Goal: Information Seeking & Learning: Learn about a topic

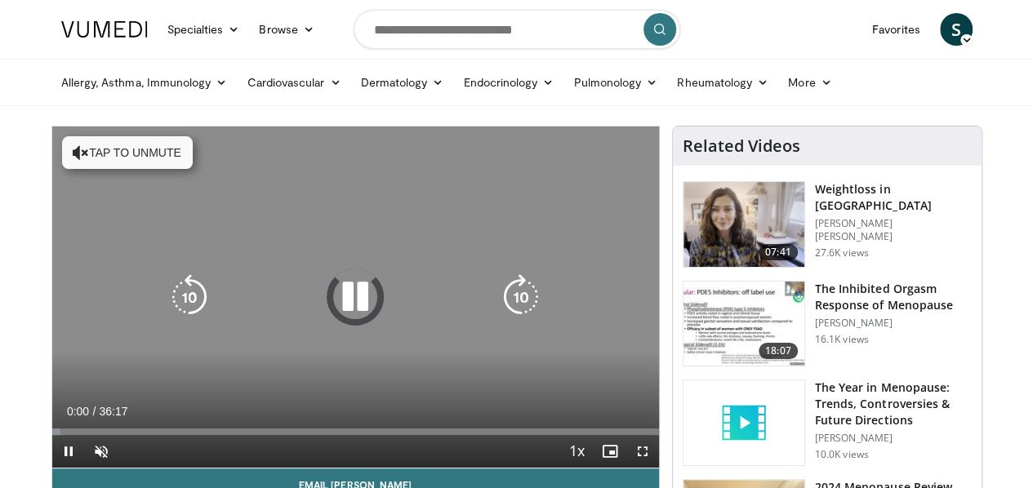
scroll to position [82, 0]
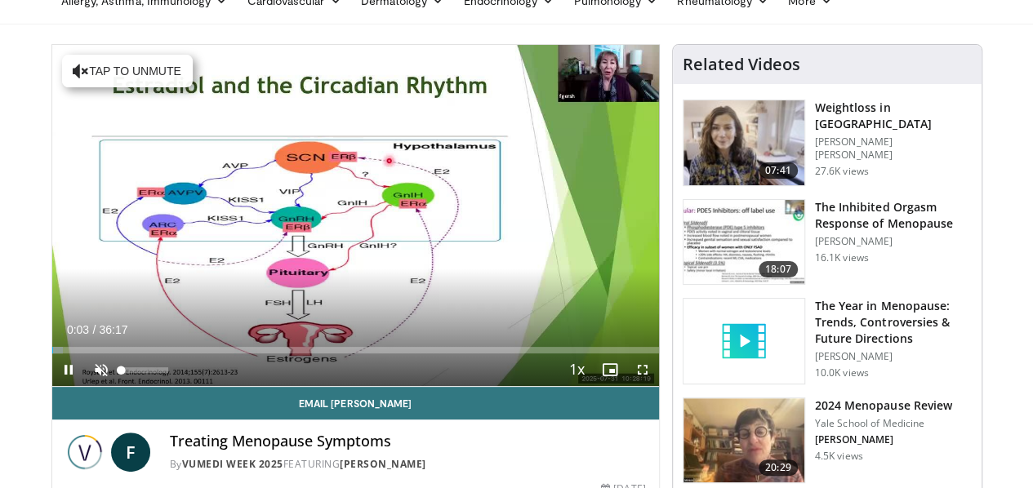
click at [60, 386] on div "10 seconds Tap to unmute" at bounding box center [355, 215] width 607 height 341
click at [52, 386] on span "Video Player" at bounding box center [68, 369] width 33 height 33
click at [85, 386] on span "Video Player" at bounding box center [101, 369] width 33 height 33
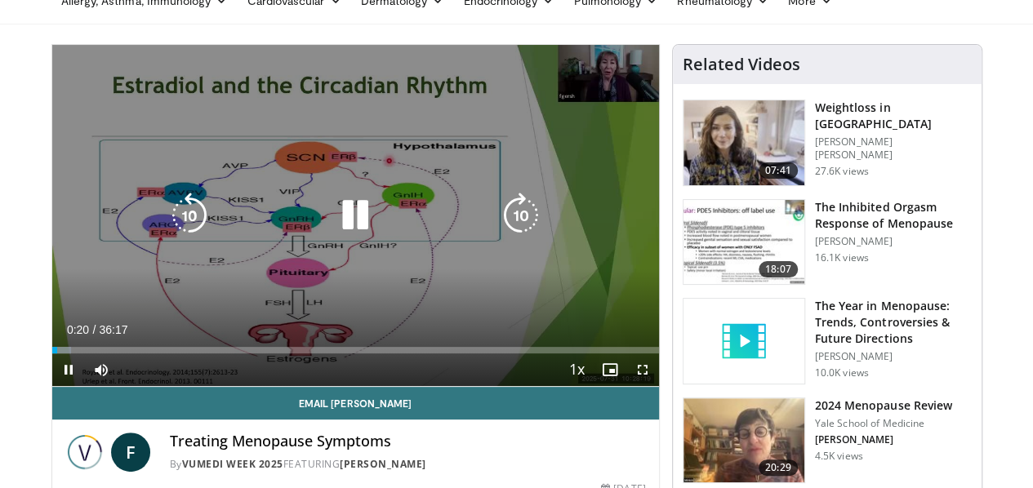
click at [529, 237] on icon "Video Player" at bounding box center [521, 216] width 46 height 46
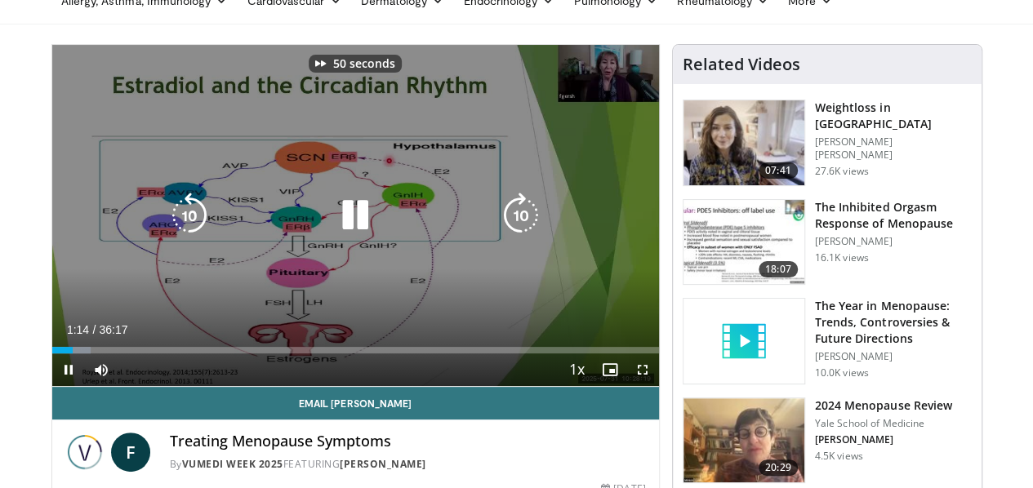
click at [529, 237] on icon "Video Player" at bounding box center [521, 216] width 46 height 46
click at [522, 230] on icon "Video Player" at bounding box center [521, 216] width 46 height 46
click at [523, 230] on icon "Video Player" at bounding box center [521, 216] width 46 height 46
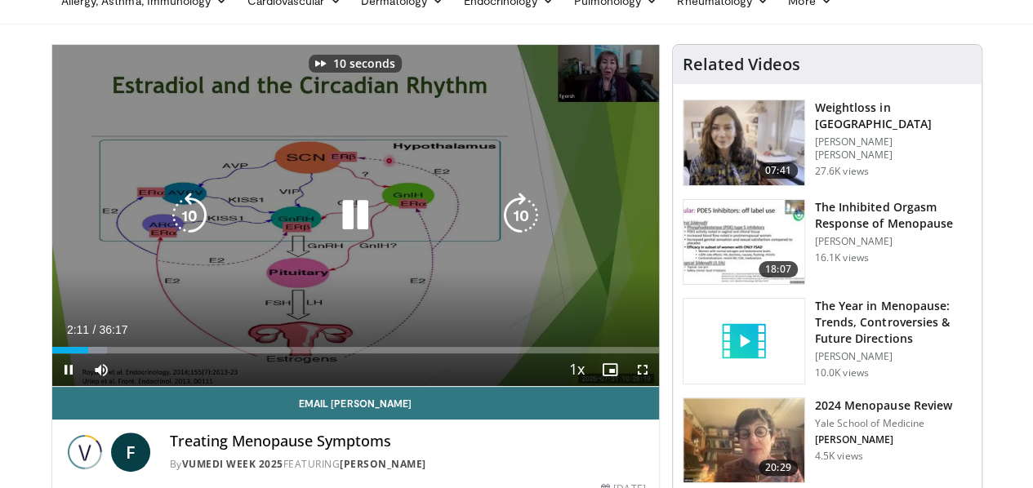
click at [523, 230] on icon "Video Player" at bounding box center [521, 216] width 46 height 46
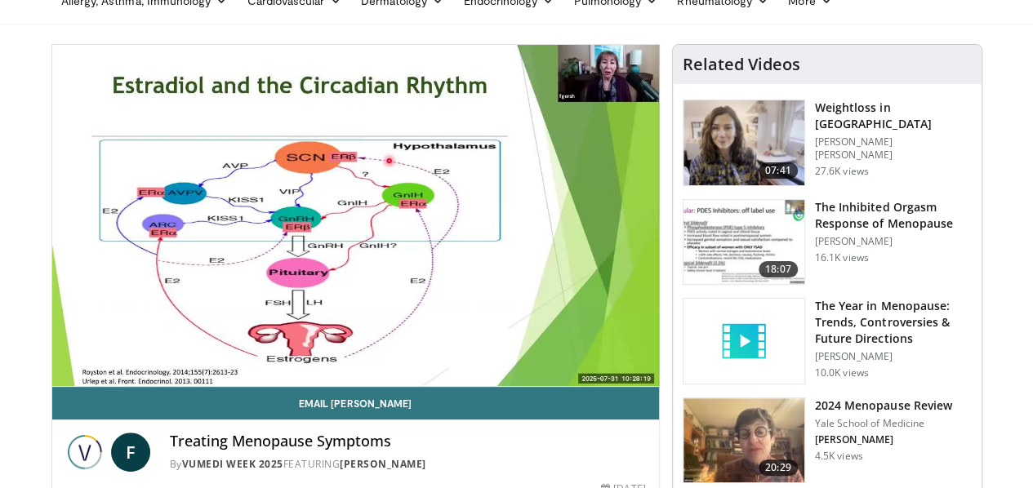
click at [523, 230] on div "20 seconds Tap to unmute" at bounding box center [355, 215] width 607 height 341
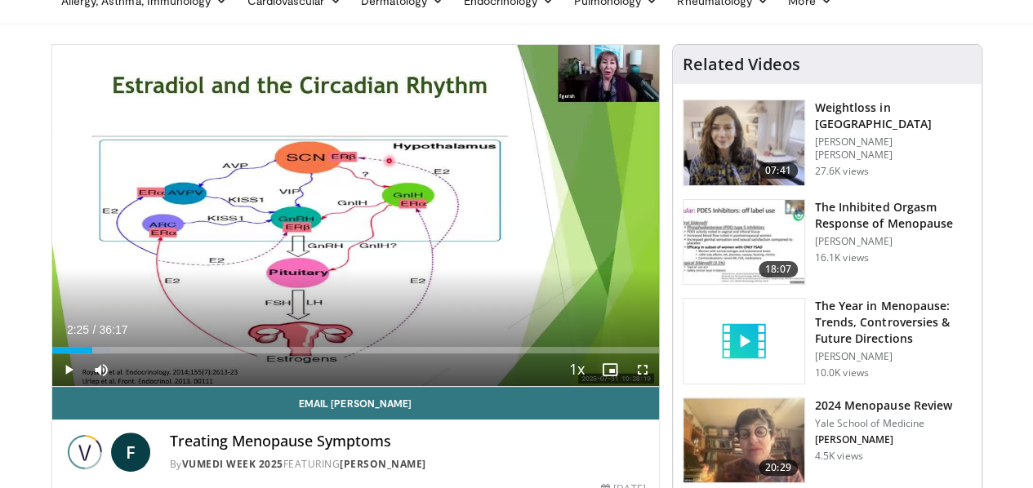
click at [523, 230] on div "20 seconds Tap to unmute" at bounding box center [355, 215] width 607 height 341
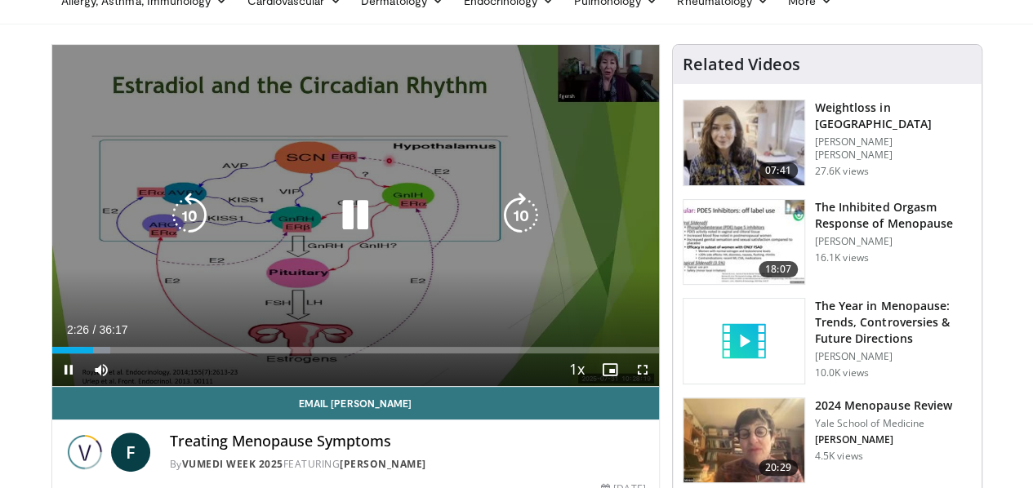
click at [522, 229] on icon "Video Player" at bounding box center [521, 216] width 46 height 46
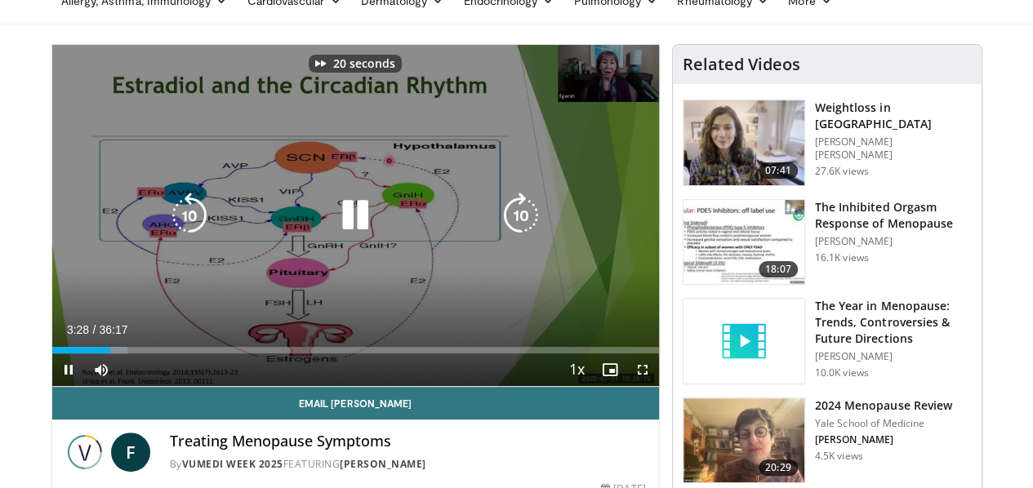
click at [522, 229] on icon "Video Player" at bounding box center [521, 216] width 46 height 46
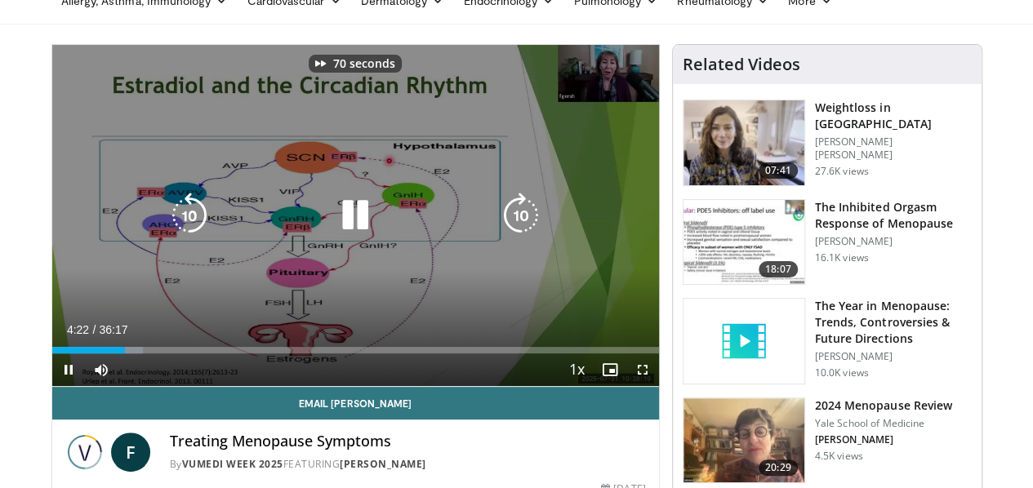
click at [522, 229] on icon "Video Player" at bounding box center [521, 216] width 46 height 46
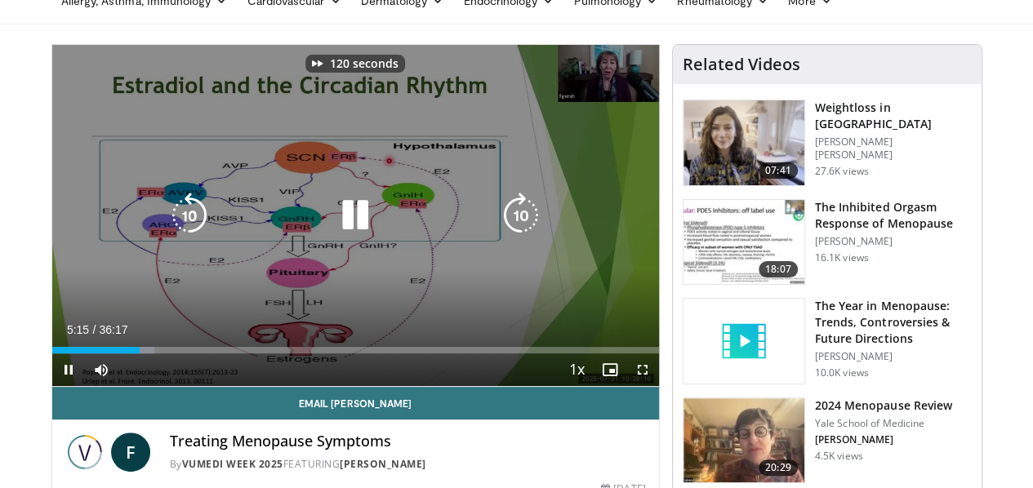
click at [522, 229] on icon "Video Player" at bounding box center [521, 216] width 46 height 46
click at [167, 228] on icon "Video Player" at bounding box center [190, 216] width 46 height 46
click at [518, 229] on icon "Video Player" at bounding box center [521, 216] width 46 height 46
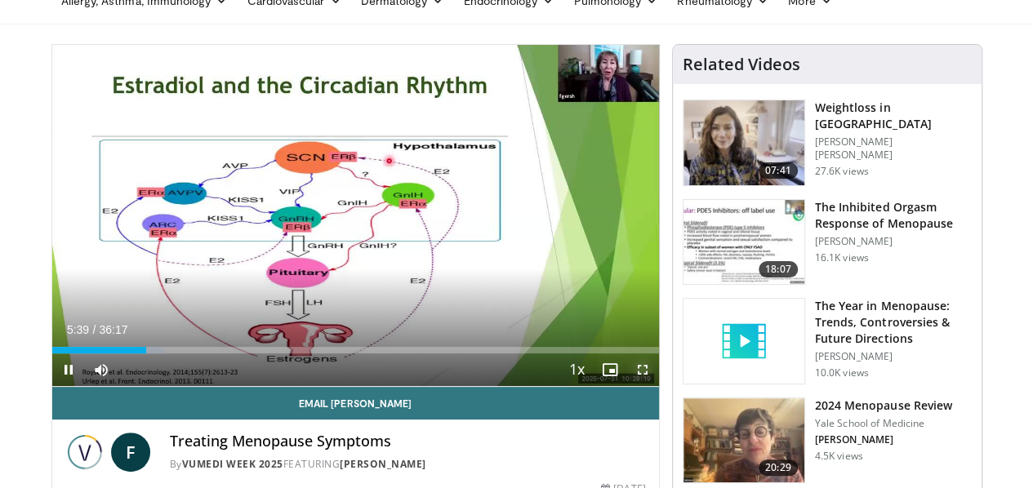
click at [654, 386] on span "Video Player" at bounding box center [642, 369] width 33 height 33
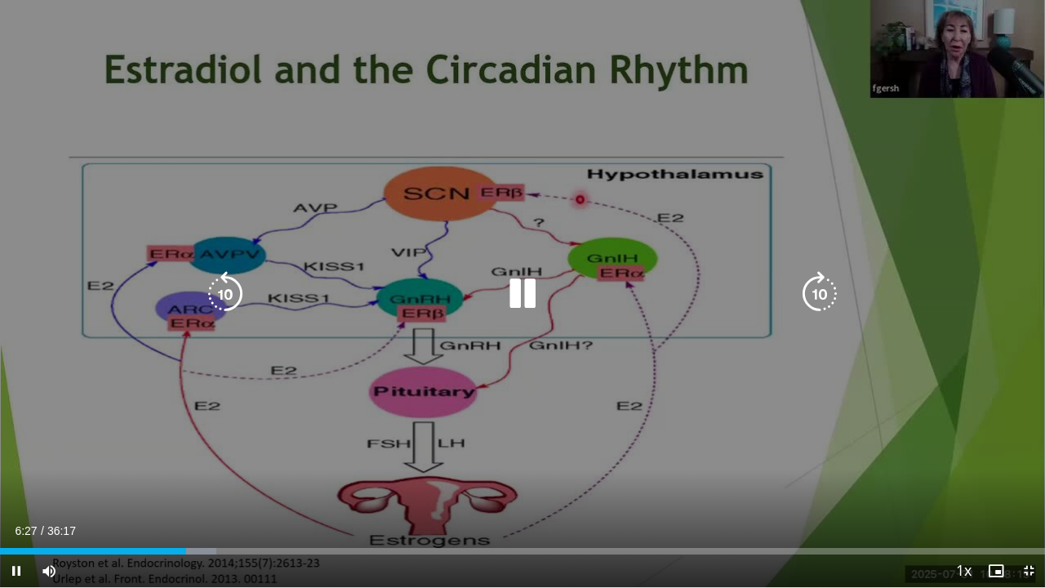
click at [214, 289] on icon "Video Player" at bounding box center [225, 294] width 46 height 46
click at [216, 290] on icon "Video Player" at bounding box center [225, 294] width 46 height 46
click at [818, 291] on icon "Video Player" at bounding box center [820, 294] width 46 height 46
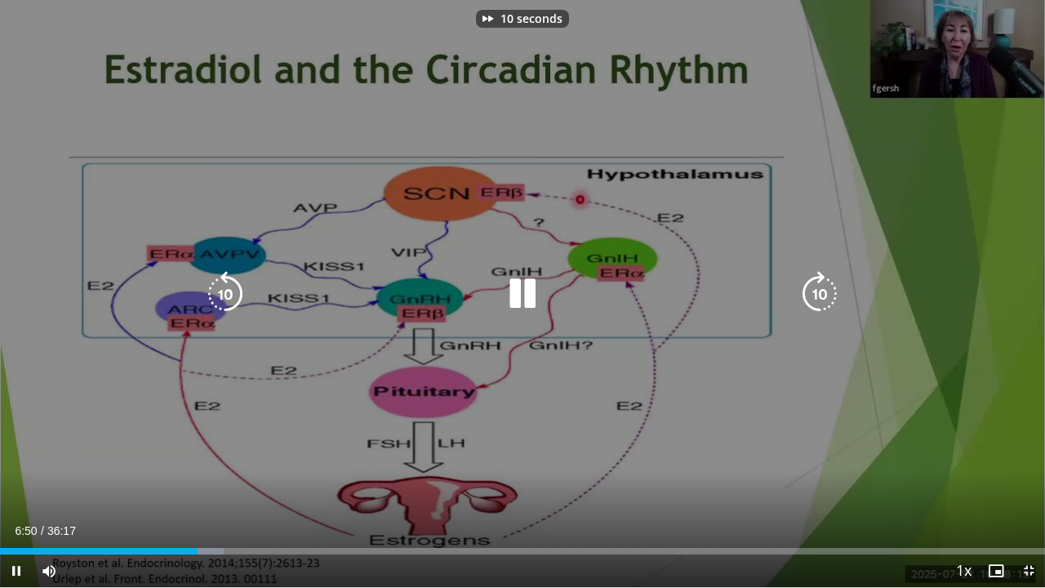
click at [818, 291] on icon "Video Player" at bounding box center [820, 294] width 46 height 46
click at [820, 294] on icon "Video Player" at bounding box center [820, 294] width 46 height 46
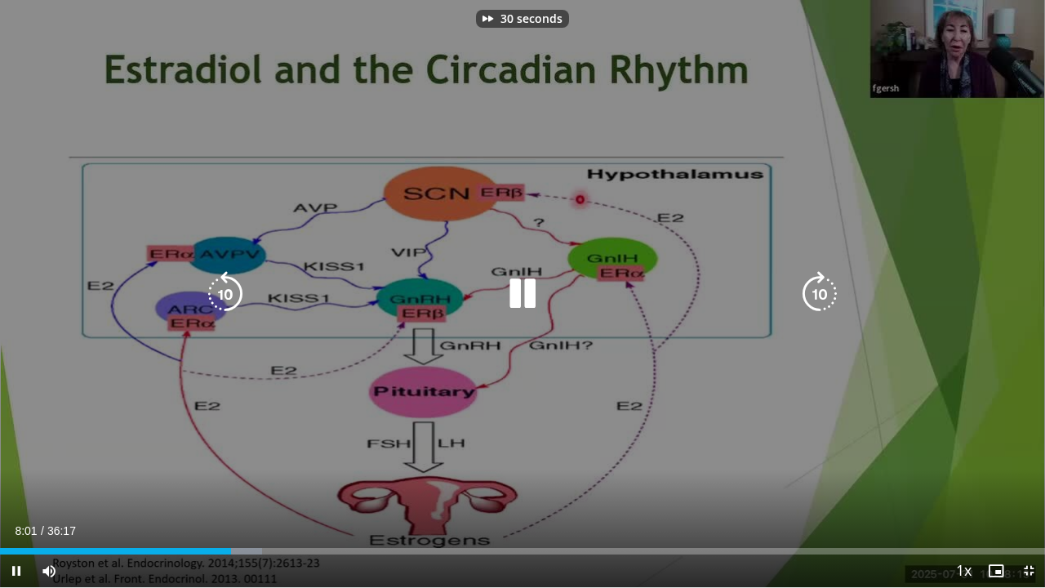
click at [820, 294] on icon "Video Player" at bounding box center [820, 294] width 46 height 46
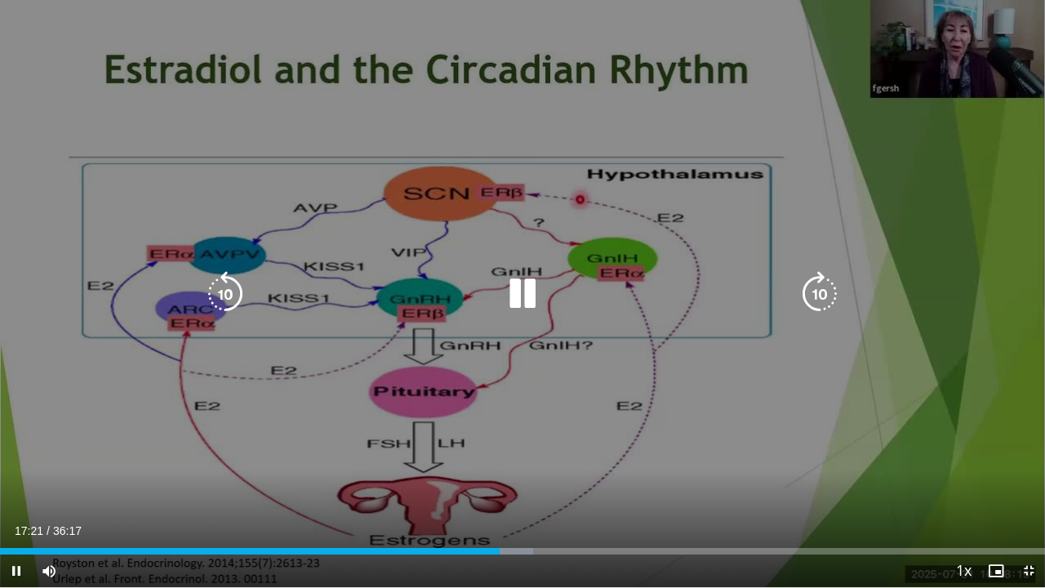
click at [230, 288] on icon "Video Player" at bounding box center [225, 294] width 46 height 46
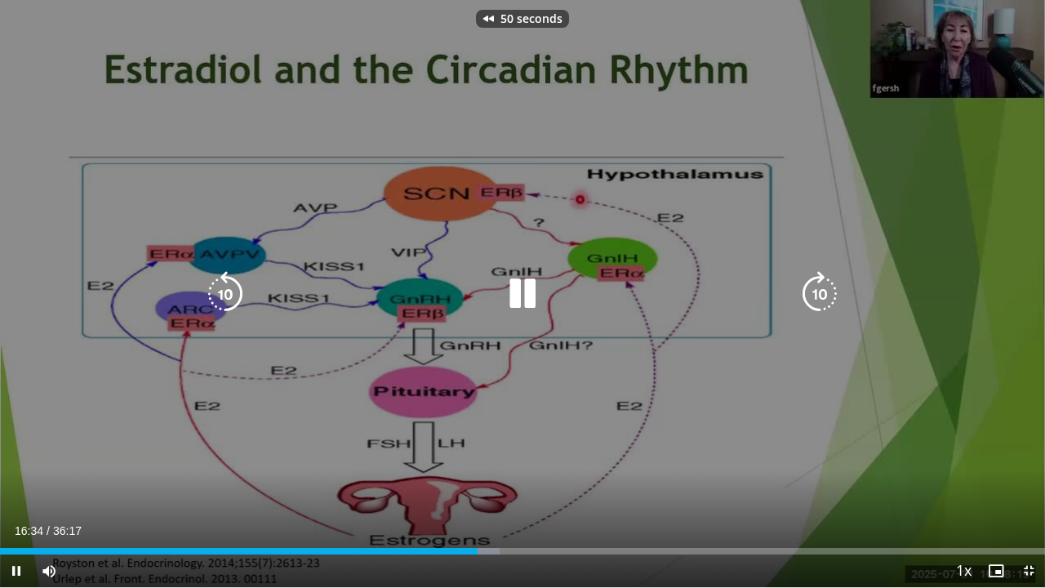
click at [230, 288] on icon "Video Player" at bounding box center [225, 294] width 46 height 46
click at [214, 286] on icon "Video Player" at bounding box center [225, 294] width 46 height 46
click at [225, 291] on icon "Video Player" at bounding box center [225, 294] width 46 height 46
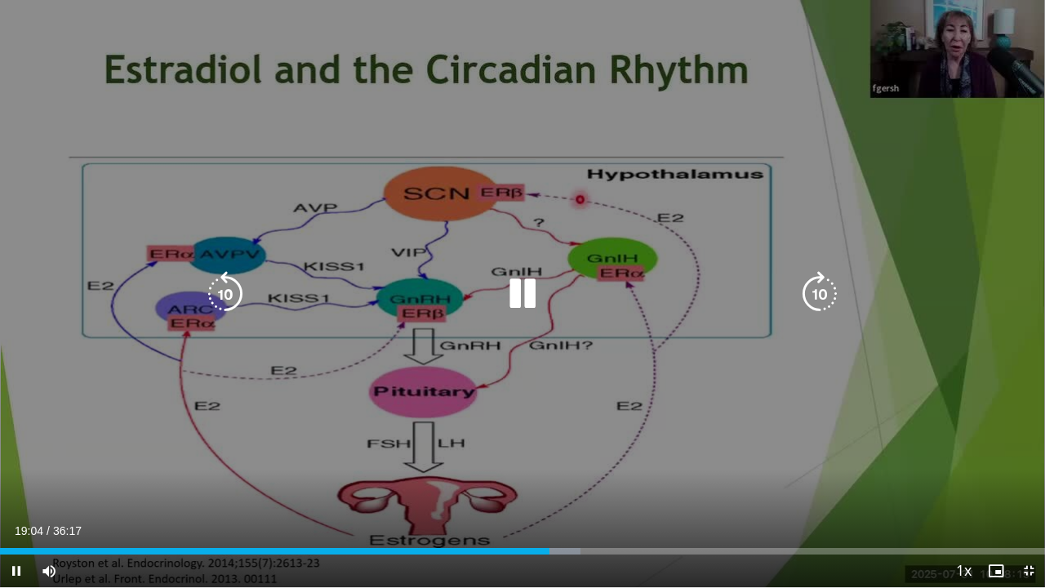
click at [214, 299] on icon "Video Player" at bounding box center [225, 294] width 46 height 46
click at [221, 300] on icon "Video Player" at bounding box center [225, 294] width 46 height 46
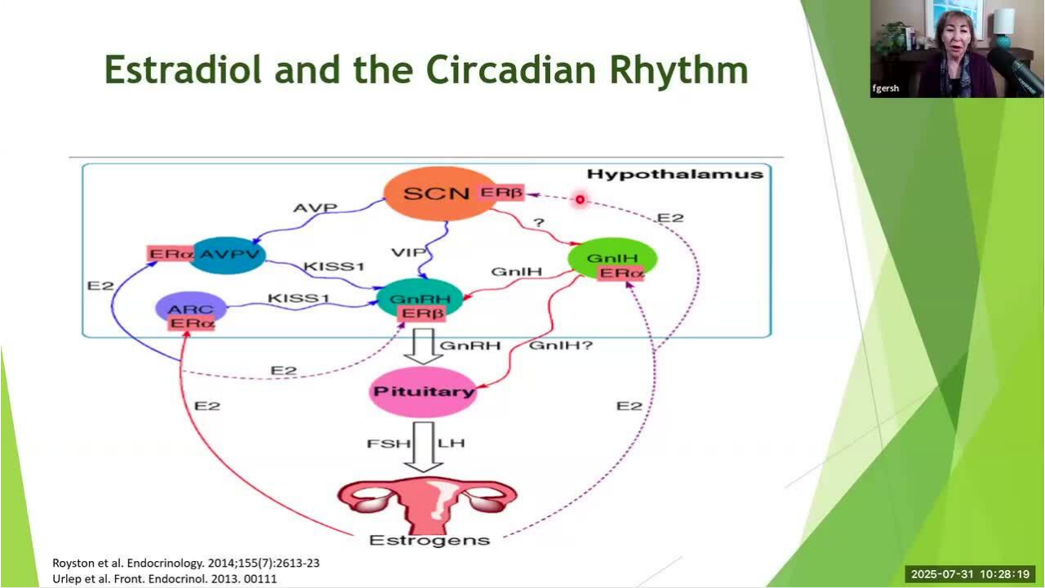
click at [221, 300] on div "20 seconds Tap to unmute" at bounding box center [522, 293] width 1045 height 587
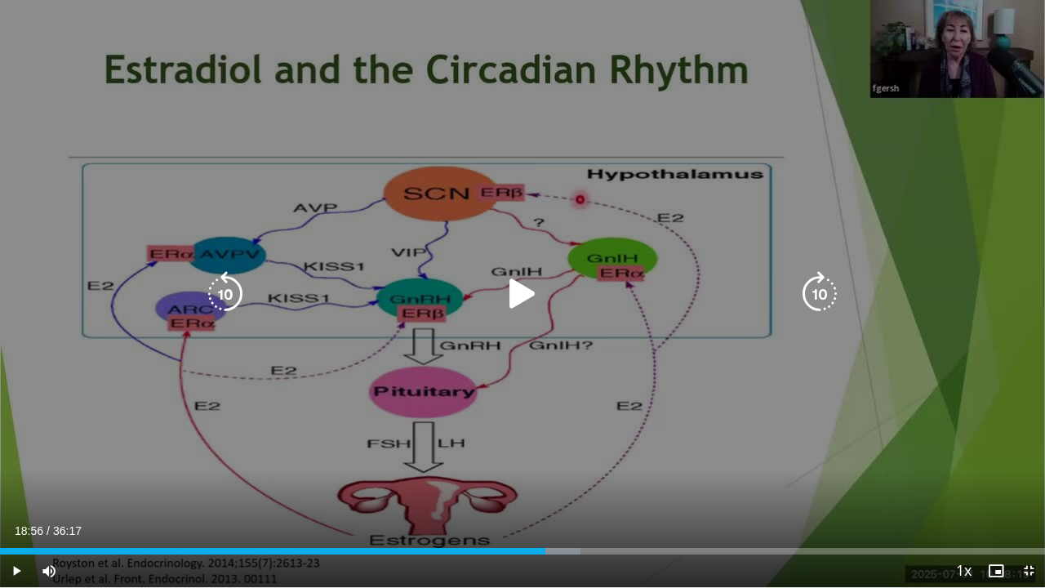
click at [521, 294] on icon "Video Player" at bounding box center [523, 294] width 46 height 46
click at [526, 287] on icon "Video Player" at bounding box center [523, 294] width 46 height 46
click at [224, 292] on icon "Video Player" at bounding box center [225, 294] width 46 height 46
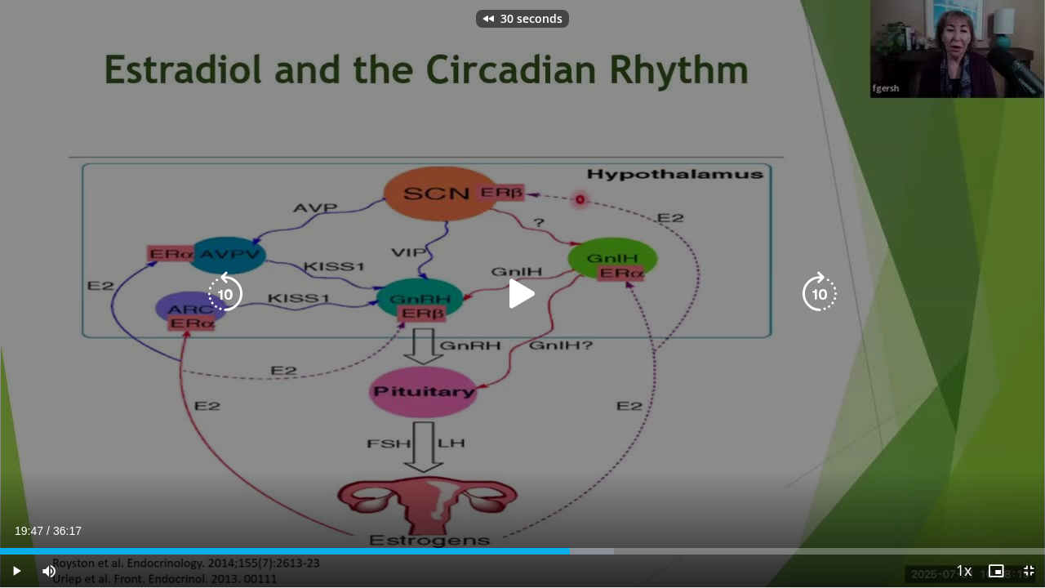
click at [224, 292] on icon "Video Player" at bounding box center [225, 294] width 46 height 46
click at [524, 282] on icon "Video Player" at bounding box center [523, 294] width 46 height 46
click at [526, 292] on icon "Video Player" at bounding box center [523, 294] width 46 height 46
click at [528, 292] on icon "Video Player" at bounding box center [523, 294] width 46 height 46
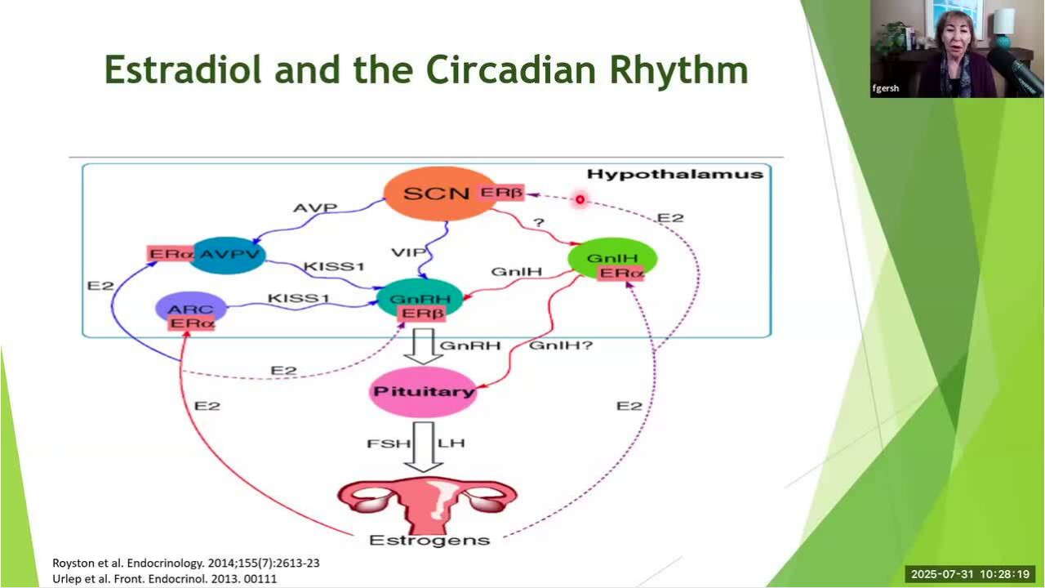
click at [531, 292] on div "50 seconds Tap to unmute" at bounding box center [522, 293] width 1045 height 587
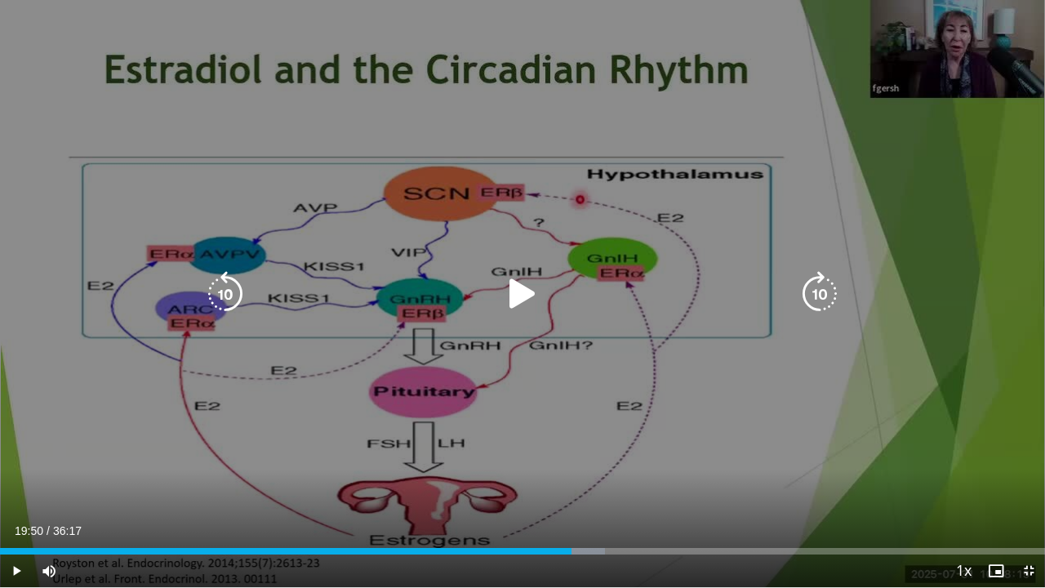
click at [517, 299] on icon "Video Player" at bounding box center [523, 294] width 46 height 46
click at [518, 295] on icon "Video Player" at bounding box center [523, 294] width 46 height 46
click at [518, 298] on icon "Video Player" at bounding box center [523, 294] width 46 height 46
click at [530, 299] on icon "Video Player" at bounding box center [523, 294] width 46 height 46
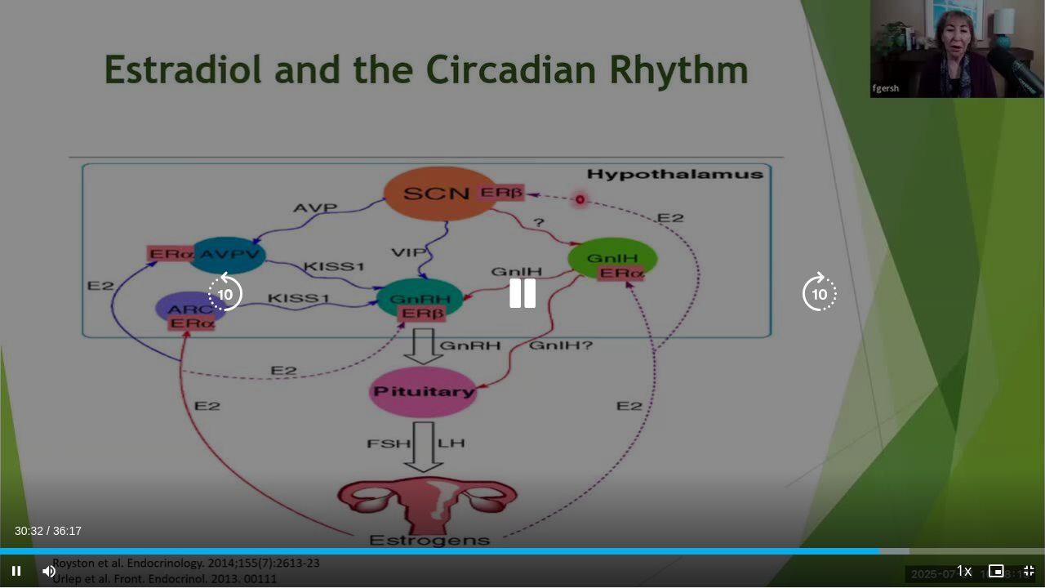
click at [231, 291] on icon "Video Player" at bounding box center [225, 294] width 46 height 46
click at [528, 305] on icon "Video Player" at bounding box center [523, 294] width 46 height 46
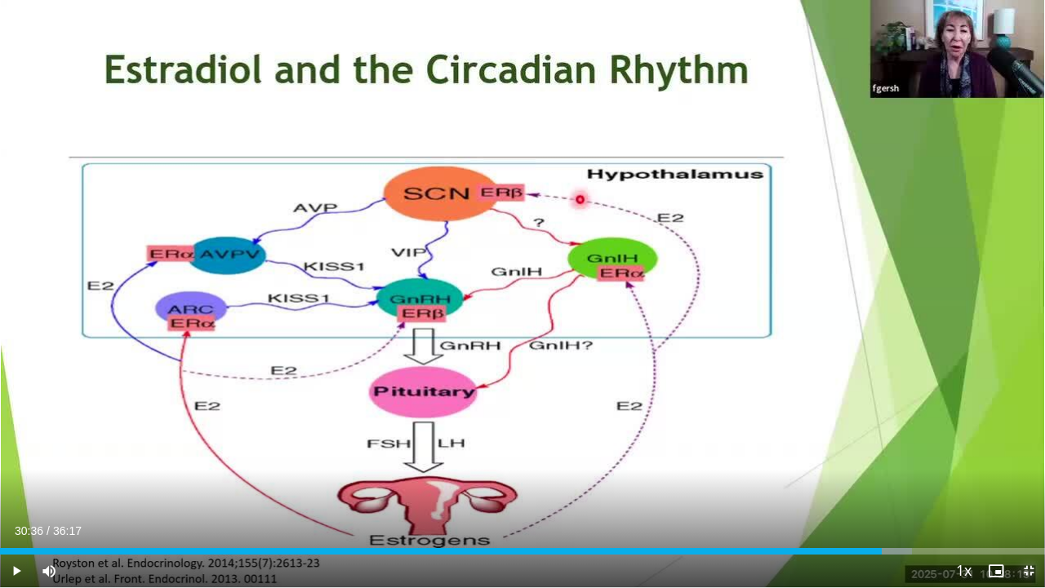
click at [1030, 487] on span "Video Player" at bounding box center [1028, 570] width 33 height 33
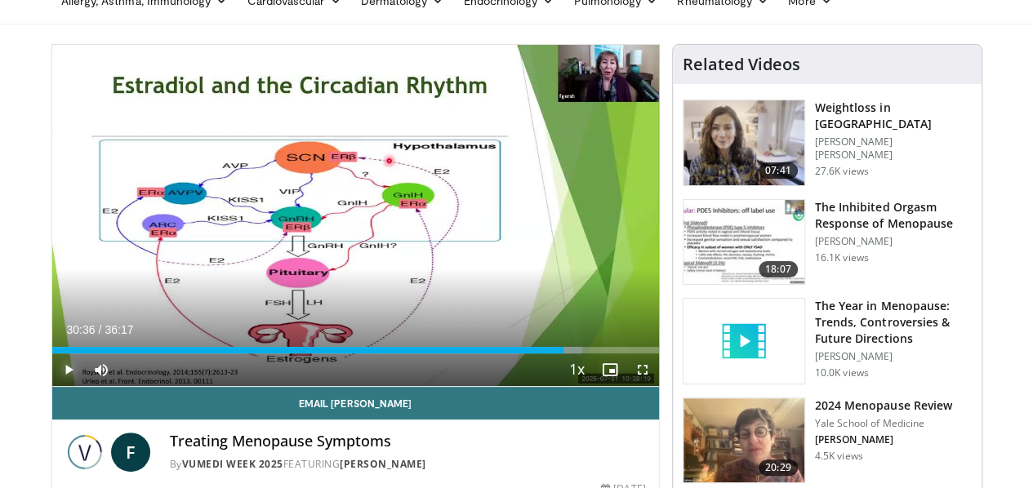
click at [52, 386] on span "Video Player" at bounding box center [68, 369] width 33 height 33
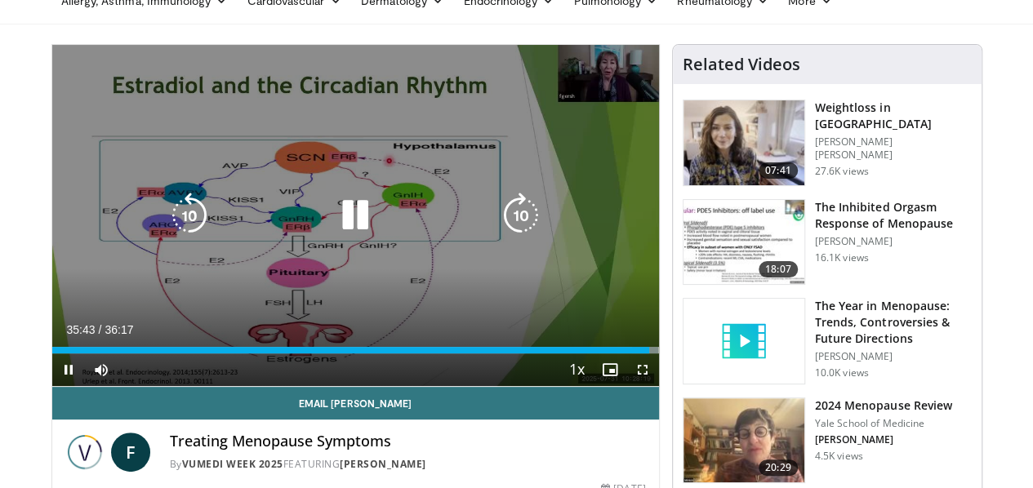
click at [532, 232] on icon "Video Player" at bounding box center [521, 216] width 46 height 46
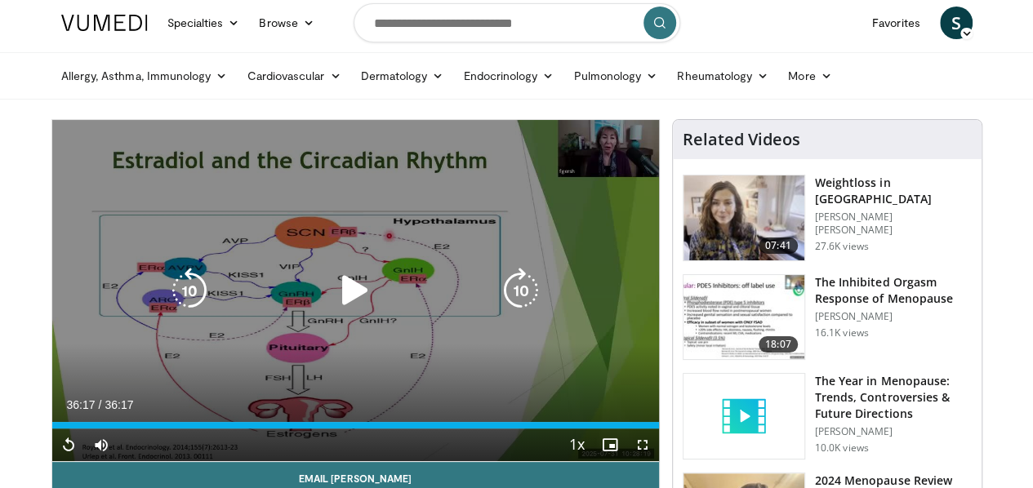
scroll to position [0, 0]
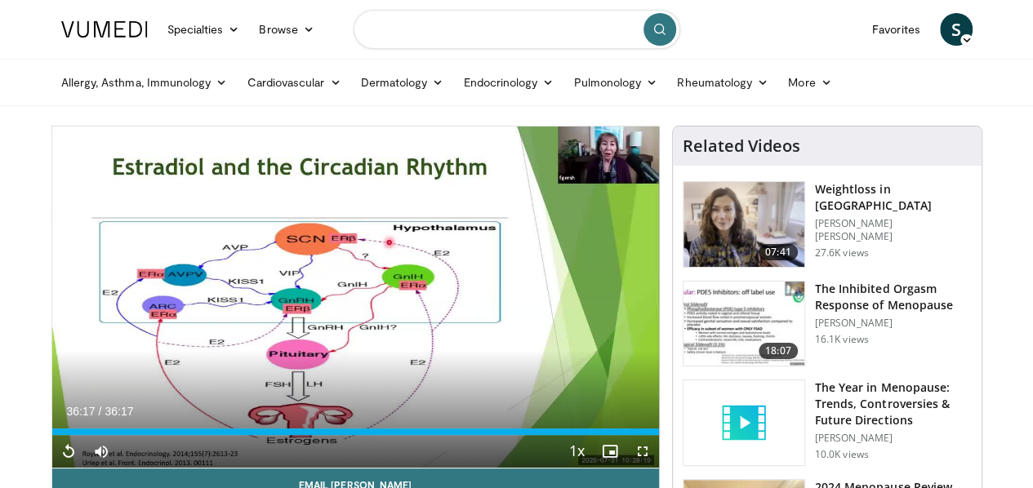
click at [369, 34] on input "Search topics, interventions" at bounding box center [516, 29] width 327 height 39
type input "********"
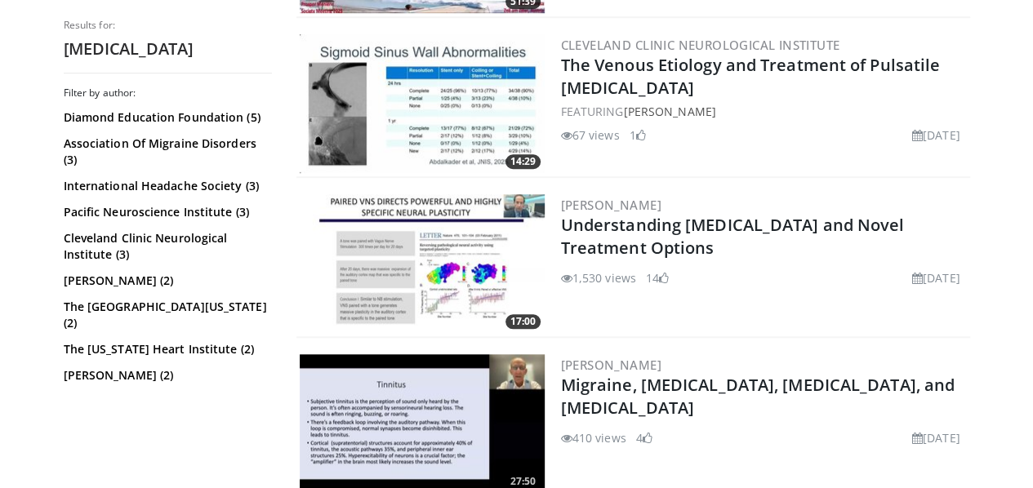
scroll to position [653, 0]
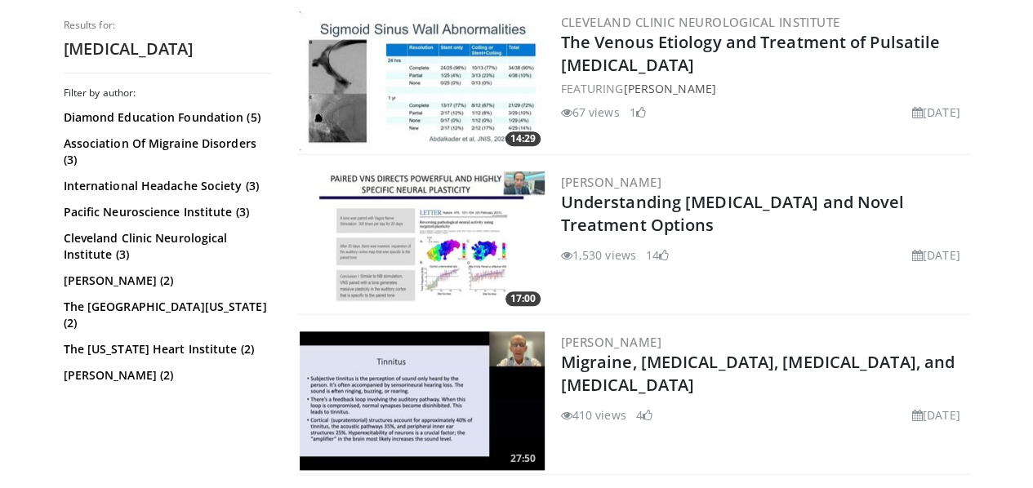
click at [428, 252] on img at bounding box center [422, 240] width 245 height 139
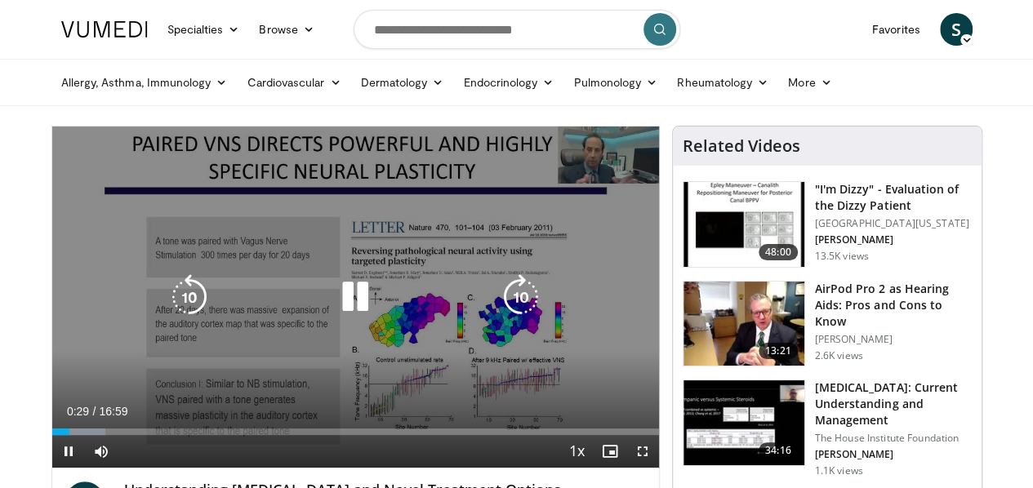
click at [527, 313] on icon "Video Player" at bounding box center [521, 297] width 46 height 46
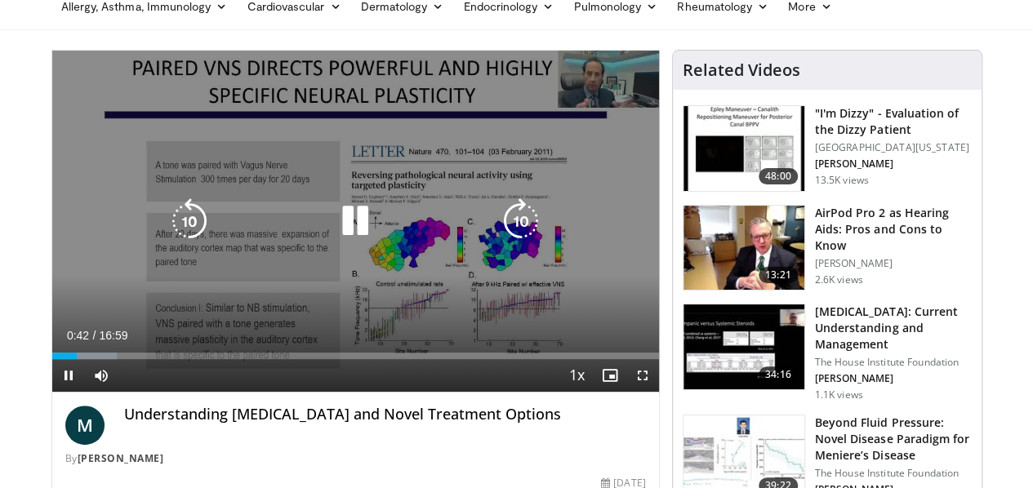
scroll to position [82, 0]
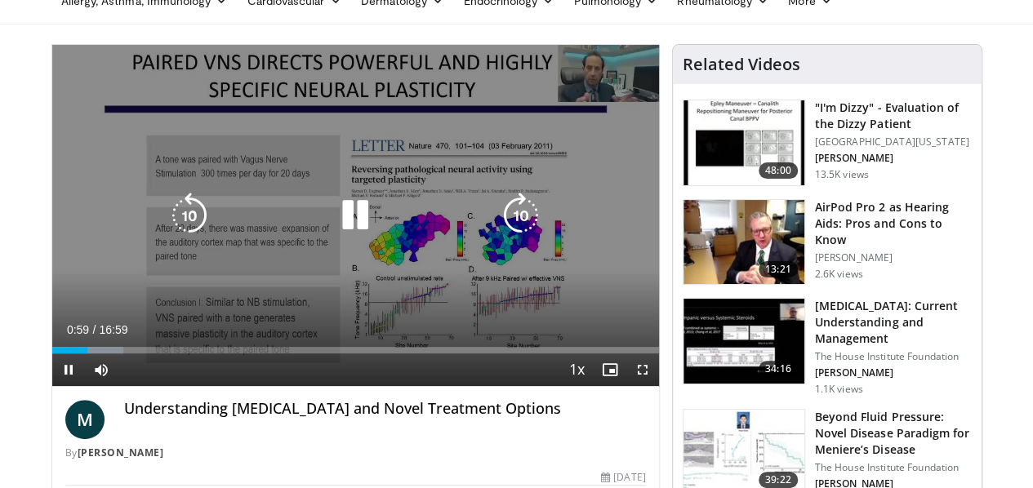
click at [524, 226] on icon "Video Player" at bounding box center [521, 216] width 46 height 46
click at [167, 236] on icon "Video Player" at bounding box center [190, 216] width 46 height 46
click at [169, 230] on icon "Video Player" at bounding box center [190, 216] width 46 height 46
click at [167, 230] on icon "Video Player" at bounding box center [190, 216] width 46 height 46
click at [346, 231] on icon "Video Player" at bounding box center [355, 216] width 46 height 46
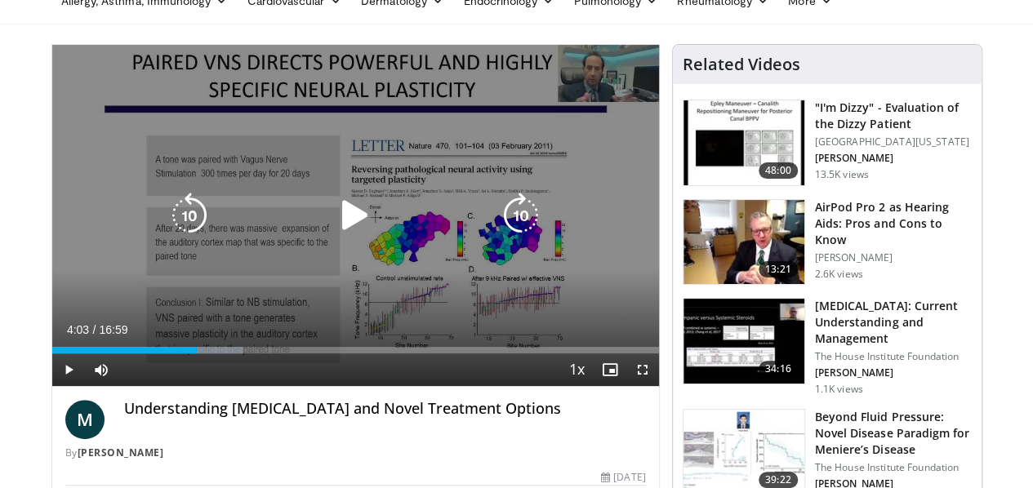
click at [167, 224] on icon "Video Player" at bounding box center [190, 216] width 46 height 46
click at [336, 229] on icon "Video Player" at bounding box center [355, 216] width 46 height 46
click at [167, 238] on icon "Video Player" at bounding box center [190, 216] width 46 height 46
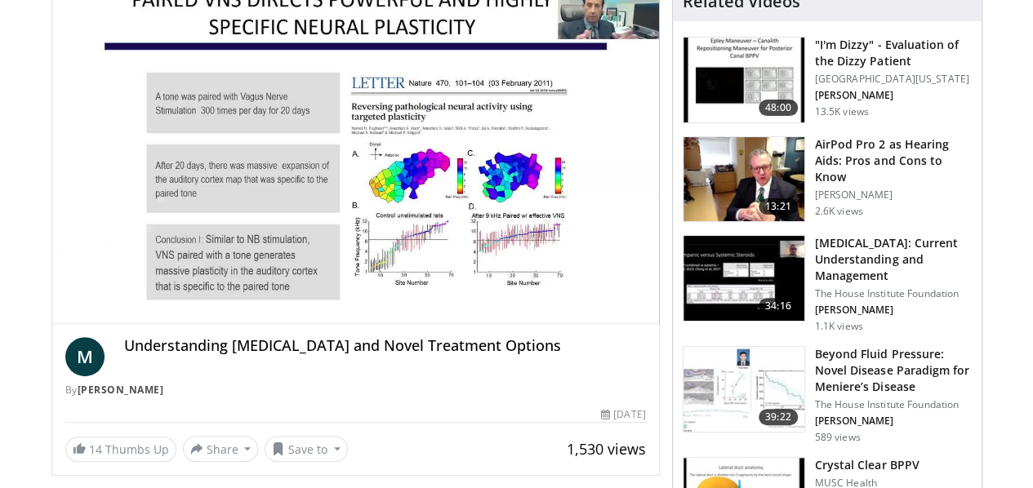
scroll to position [163, 0]
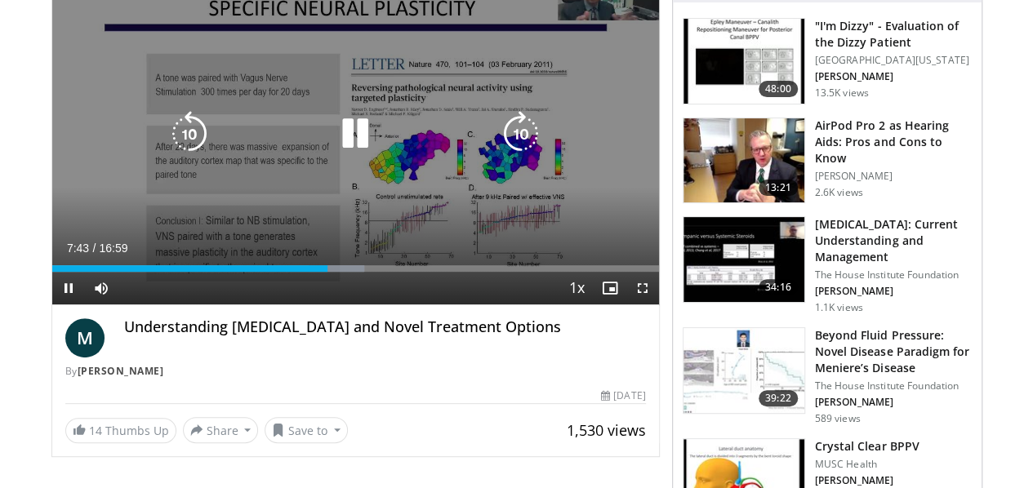
click at [167, 147] on icon "Video Player" at bounding box center [190, 134] width 46 height 46
click at [345, 140] on icon "Video Player" at bounding box center [355, 134] width 46 height 46
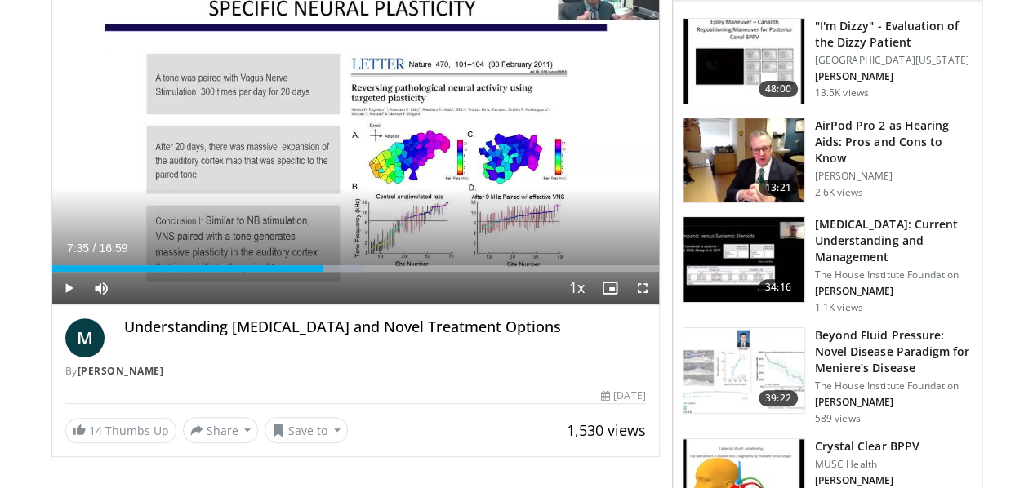
scroll to position [82, 0]
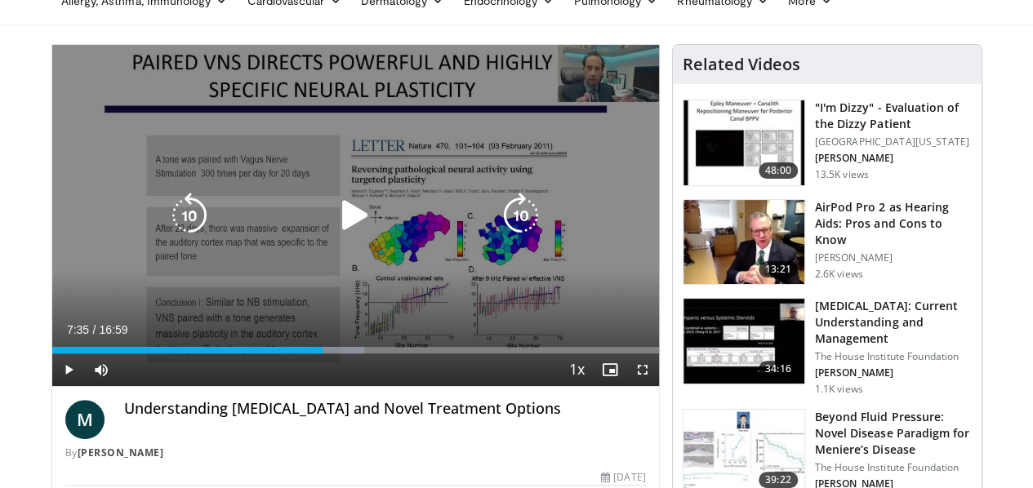
click at [340, 231] on icon "Video Player" at bounding box center [355, 216] width 46 height 46
click at [167, 216] on icon "Video Player" at bounding box center [190, 216] width 46 height 46
click at [167, 228] on icon "Video Player" at bounding box center [190, 216] width 46 height 46
click at [341, 235] on icon "Video Player" at bounding box center [355, 216] width 46 height 46
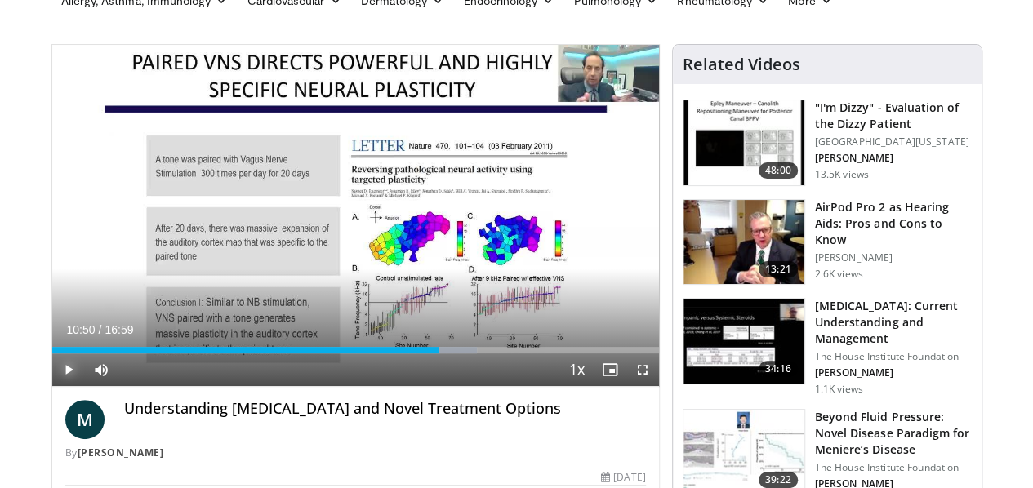
click at [52, 386] on span "Video Player" at bounding box center [68, 369] width 33 height 33
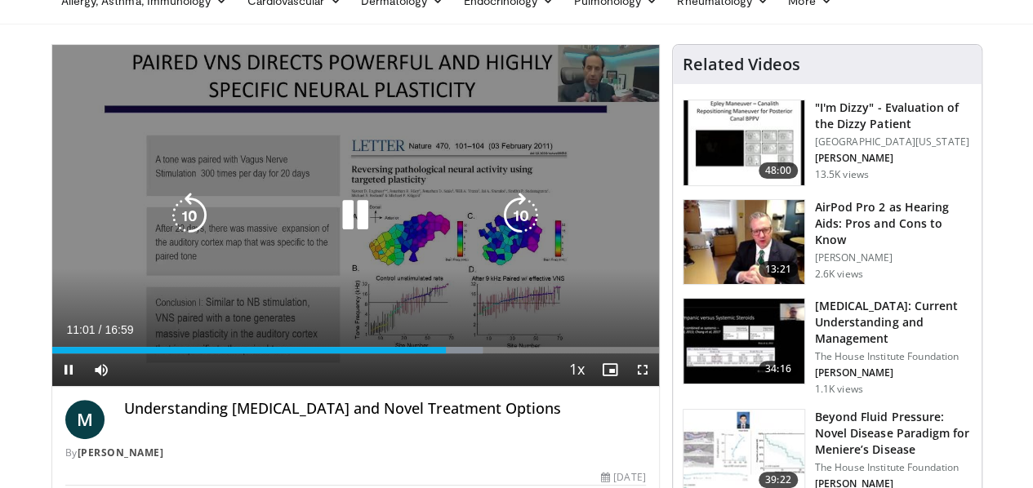
click at [167, 237] on icon "Video Player" at bounding box center [190, 216] width 46 height 46
click at [167, 238] on icon "Video Player" at bounding box center [190, 216] width 46 height 46
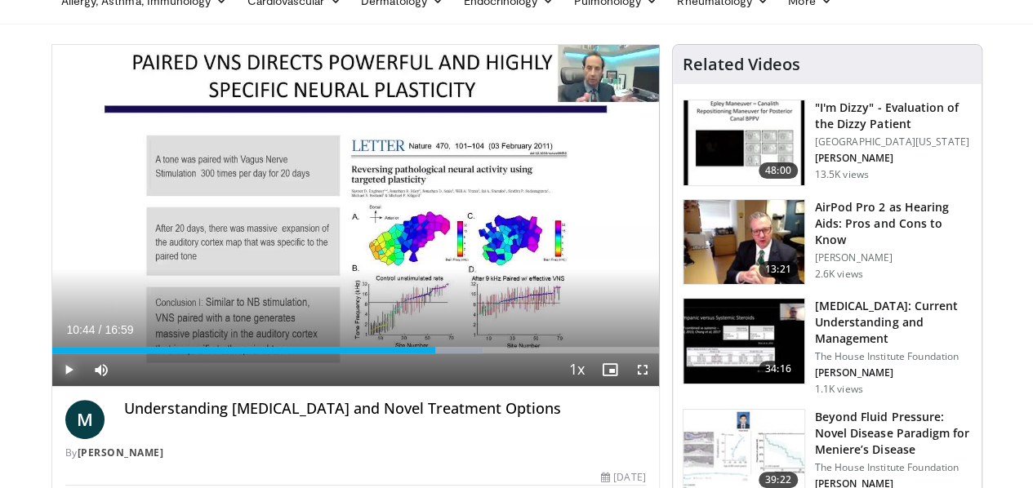
click at [52, 386] on span "Video Player" at bounding box center [68, 369] width 33 height 33
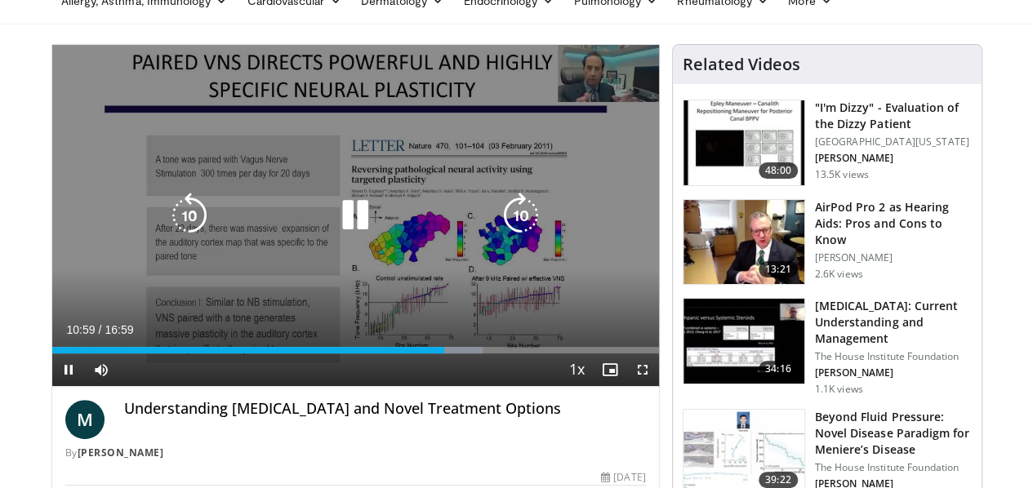
click at [344, 238] on icon "Video Player" at bounding box center [355, 216] width 46 height 46
click at [167, 231] on icon "Video Player" at bounding box center [190, 216] width 46 height 46
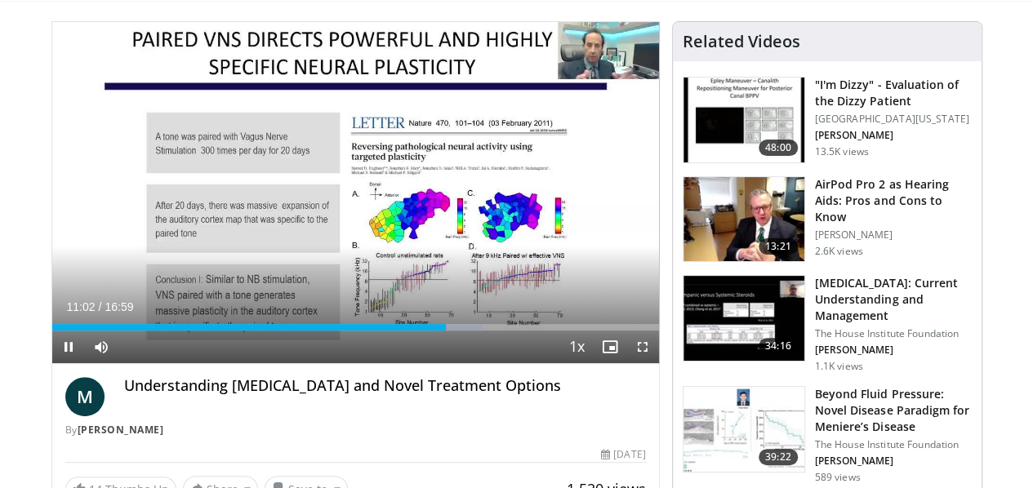
scroll to position [118, 0]
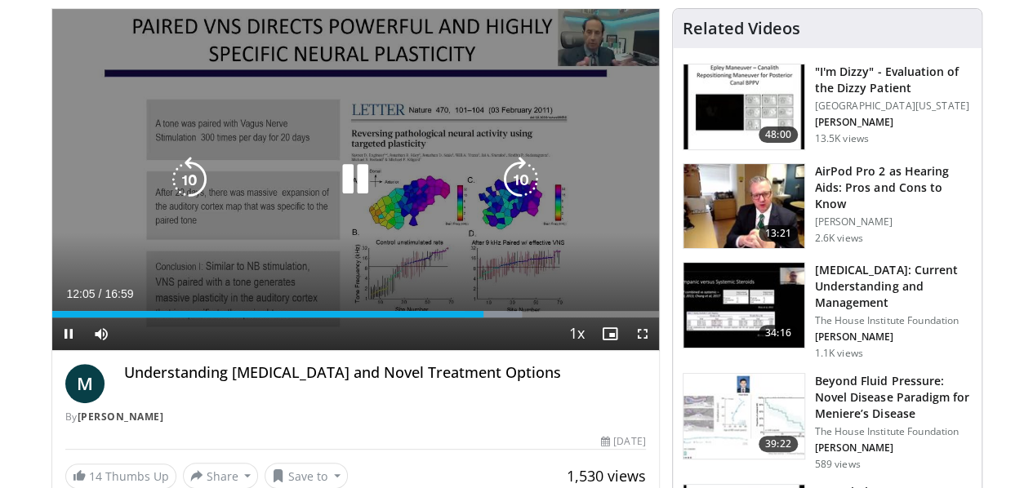
click at [521, 202] on icon "Video Player" at bounding box center [521, 180] width 46 height 46
click at [337, 185] on icon "Video Player" at bounding box center [355, 180] width 46 height 46
click at [523, 202] on icon "Video Player" at bounding box center [521, 180] width 46 height 46
click at [332, 189] on icon "Video Player" at bounding box center [355, 180] width 46 height 46
click at [529, 181] on icon "Video Player" at bounding box center [521, 180] width 46 height 46
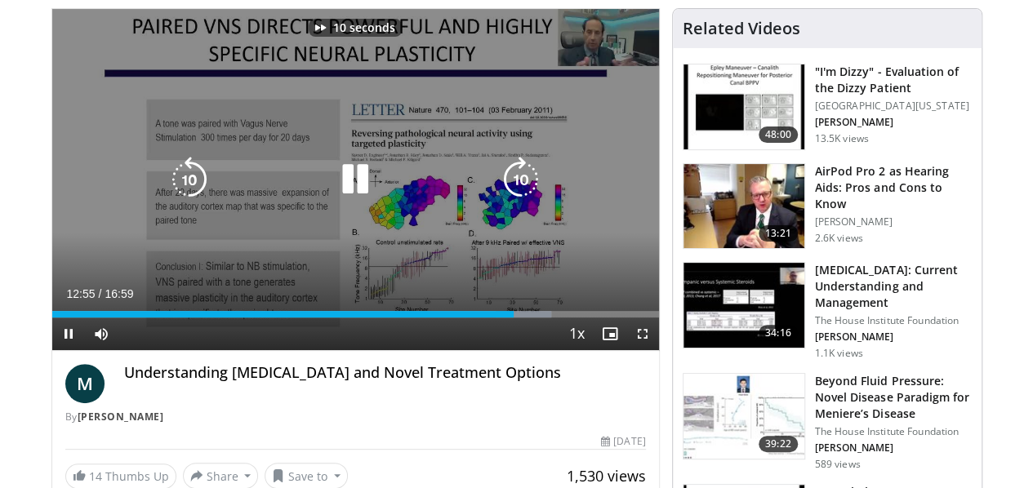
click at [529, 186] on icon "Video Player" at bounding box center [521, 180] width 46 height 46
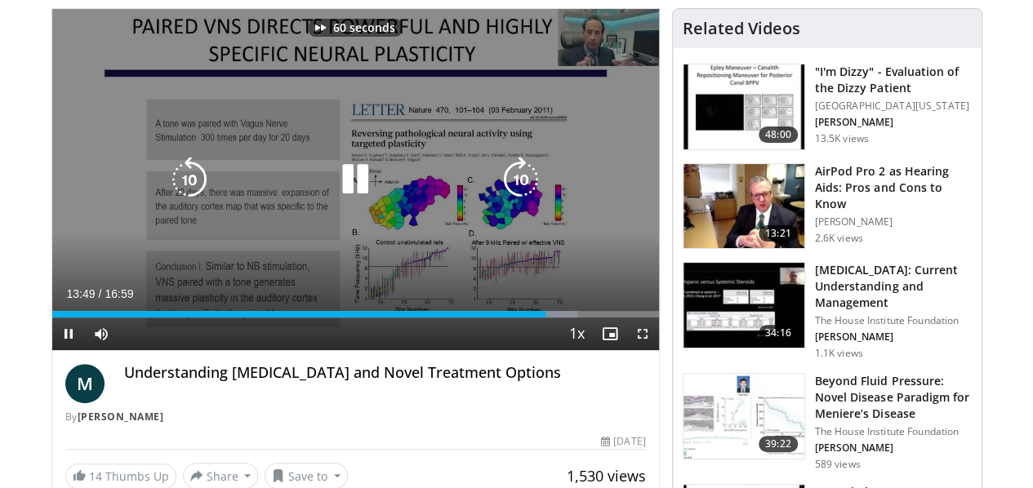
click at [529, 186] on icon "Video Player" at bounding box center [521, 180] width 46 height 46
click at [527, 199] on icon "Video Player" at bounding box center [521, 180] width 46 height 46
click at [519, 189] on icon "Video Player" at bounding box center [521, 180] width 46 height 46
click at [343, 195] on icon "Video Player" at bounding box center [355, 180] width 46 height 46
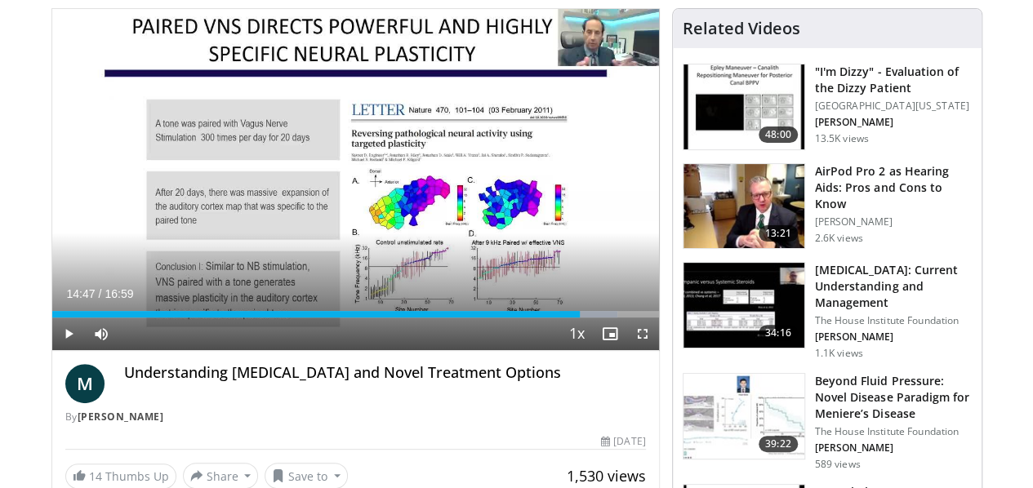
click at [341, 198] on div "10 seconds Tap to unmute" at bounding box center [355, 179] width 607 height 341
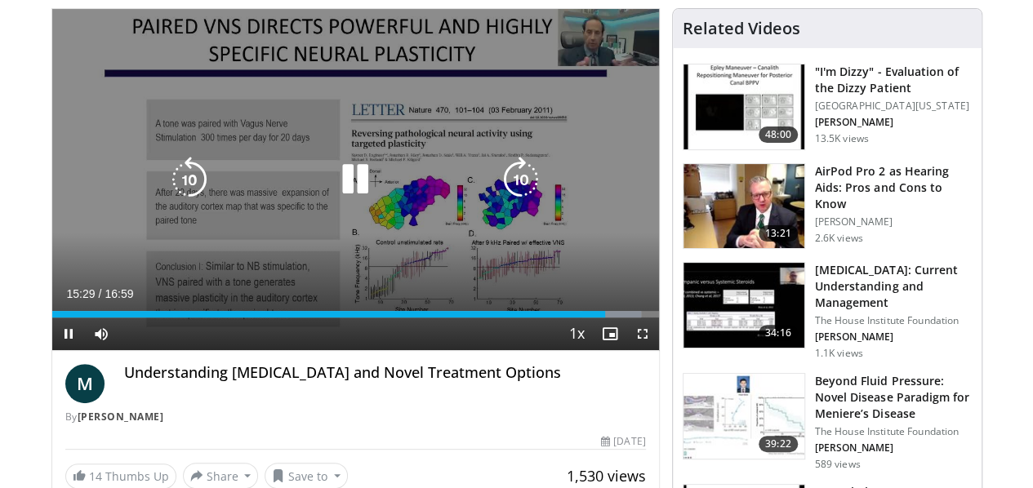
click at [530, 198] on icon "Video Player" at bounding box center [521, 180] width 46 height 46
click at [531, 198] on icon "Video Player" at bounding box center [521, 180] width 46 height 46
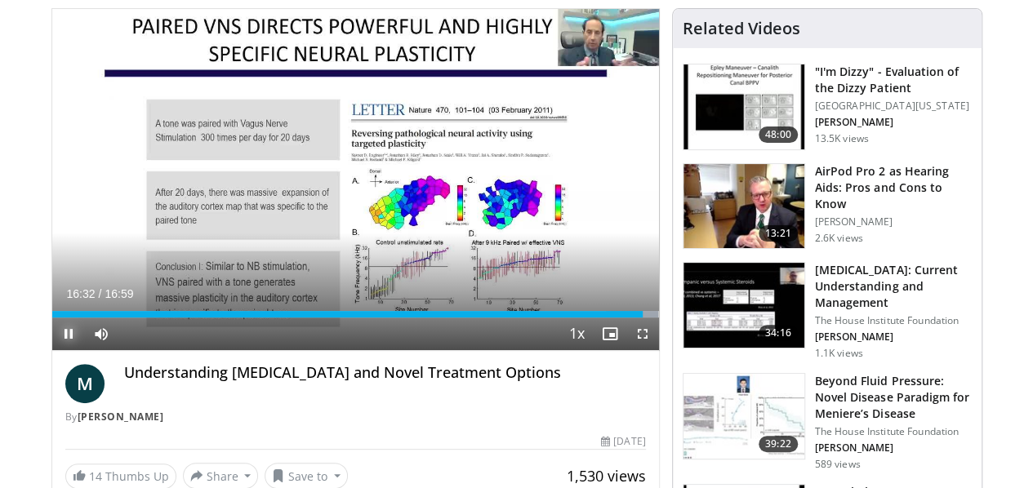
click at [52, 350] on span "Video Player" at bounding box center [68, 334] width 33 height 33
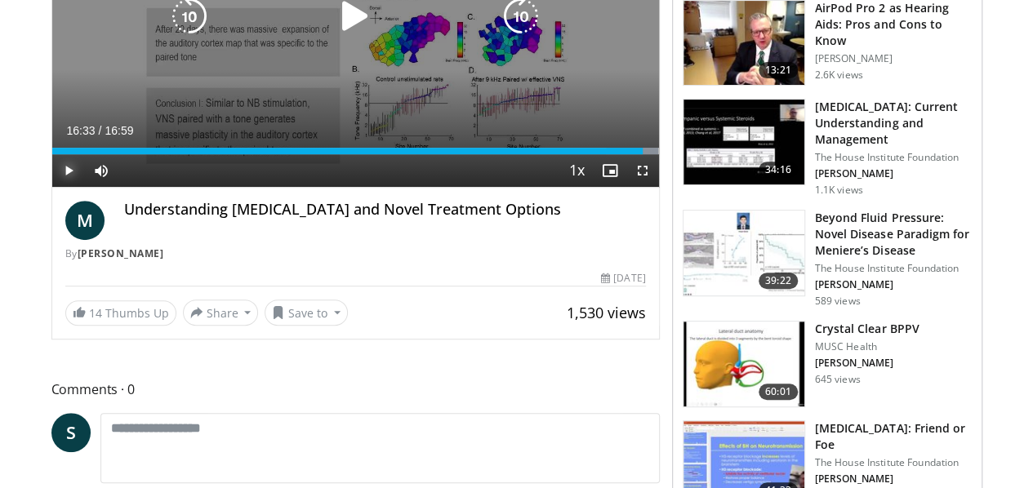
scroll to position [0, 0]
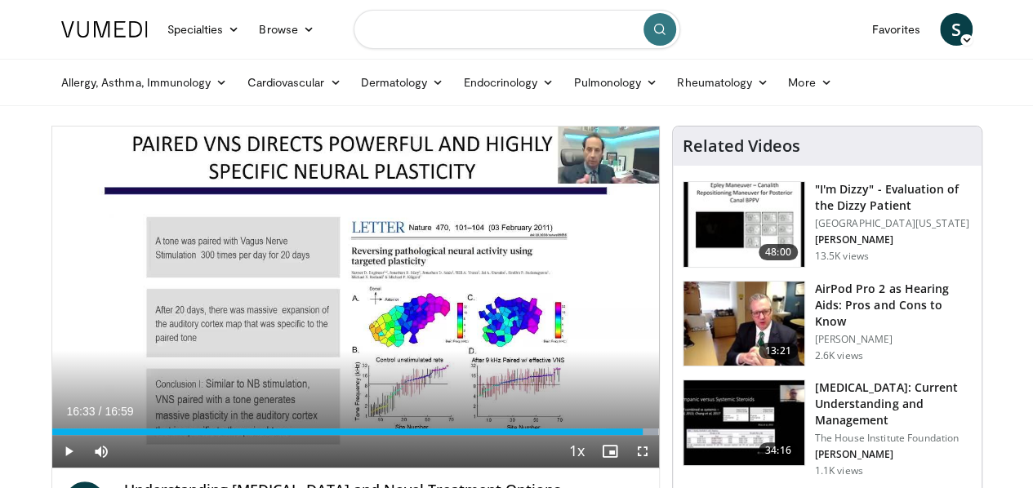
click at [496, 40] on input "Search topics, interventions" at bounding box center [516, 29] width 327 height 39
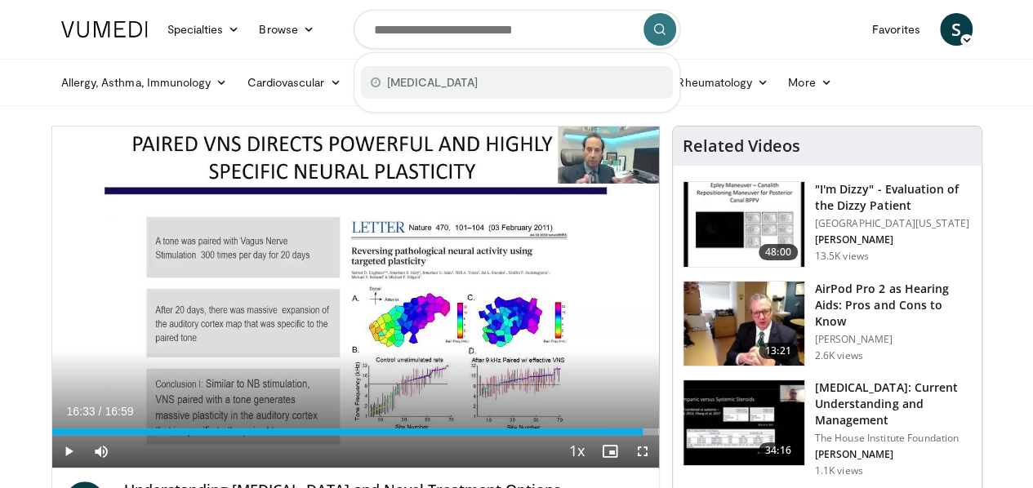
click at [462, 88] on div "[MEDICAL_DATA]" at bounding box center [517, 82] width 312 height 33
type input "********"
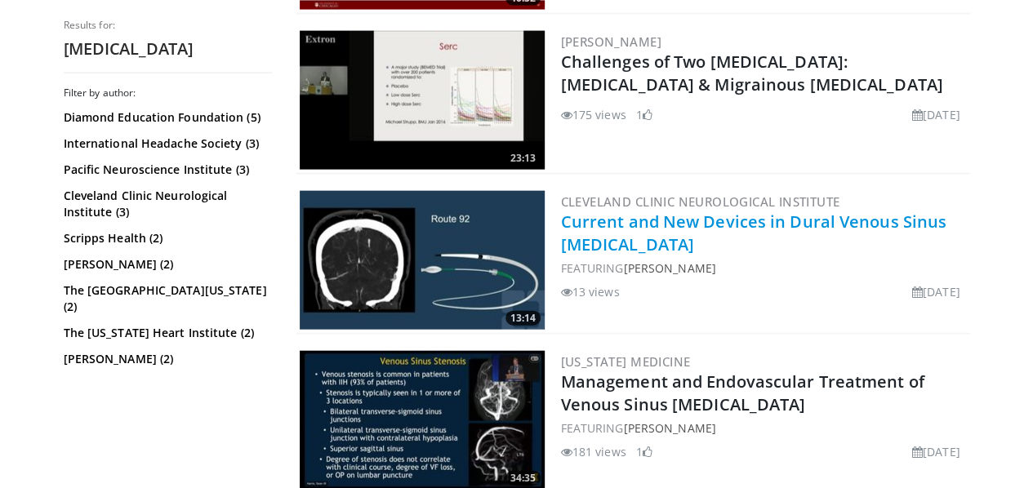
scroll to position [1796, 0]
